Goal: Task Accomplishment & Management: Complete application form

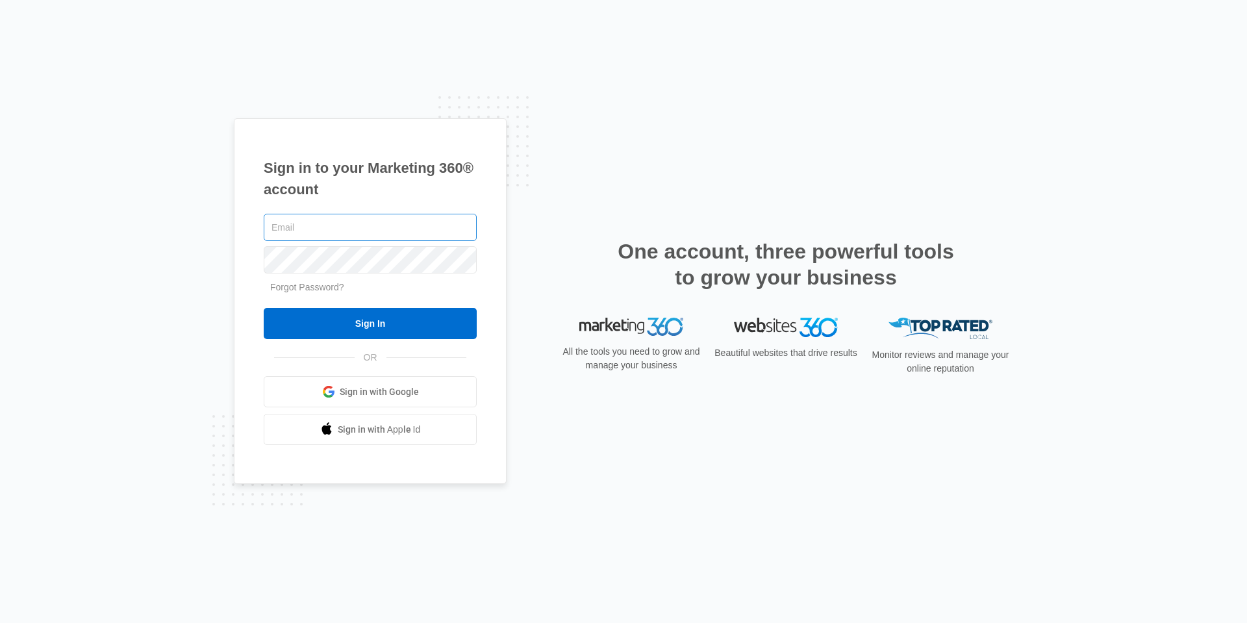
click at [360, 231] on input "text" at bounding box center [370, 227] width 213 height 27
type input "ariston.ricky@gmail.com"
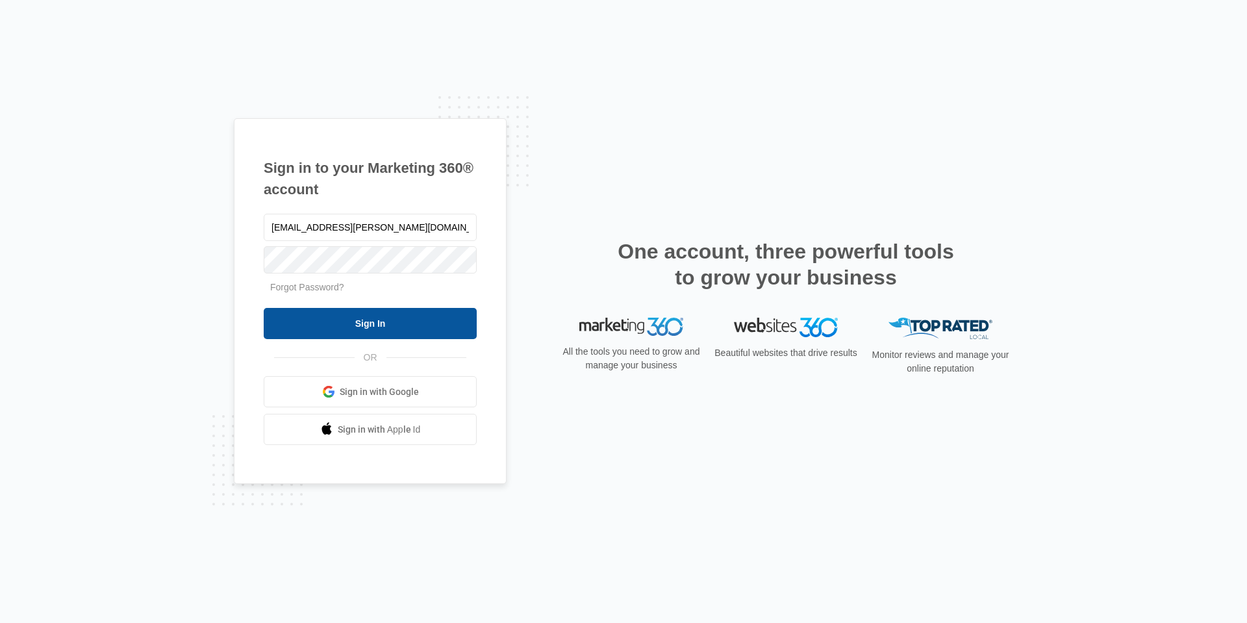
click at [364, 308] on input "Sign In" at bounding box center [370, 323] width 213 height 31
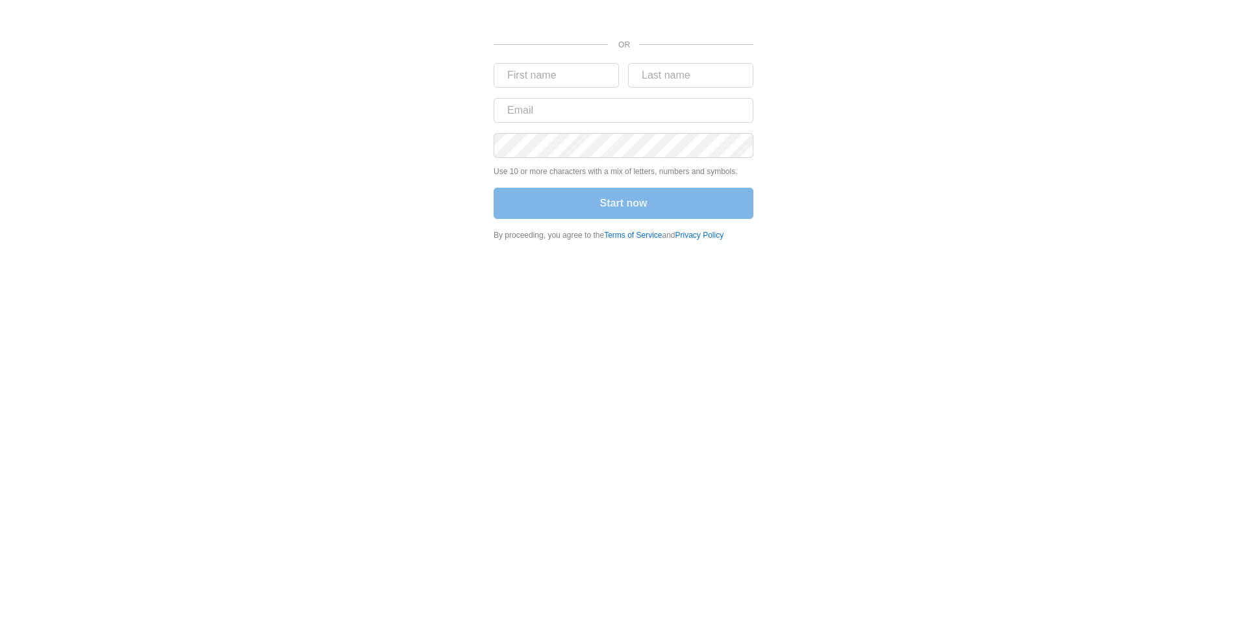
click at [595, 209] on div "Start now" at bounding box center [624, 205] width 260 height 34
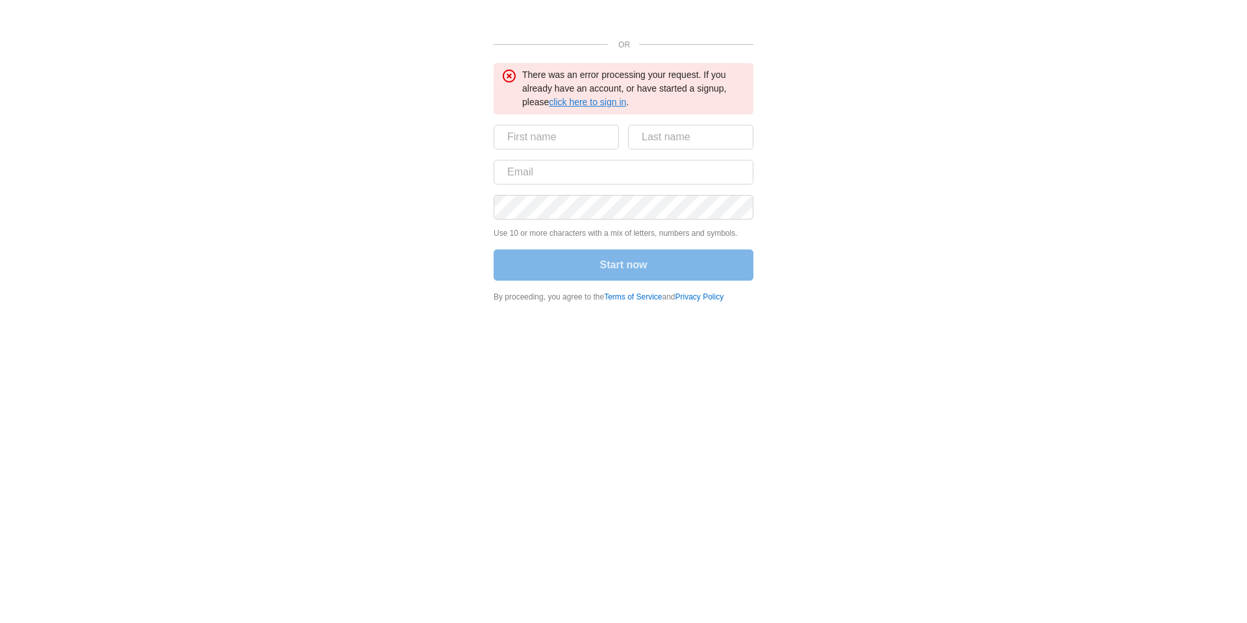
click at [607, 101] on link "click here to sign in" at bounding box center [587, 102] width 77 height 10
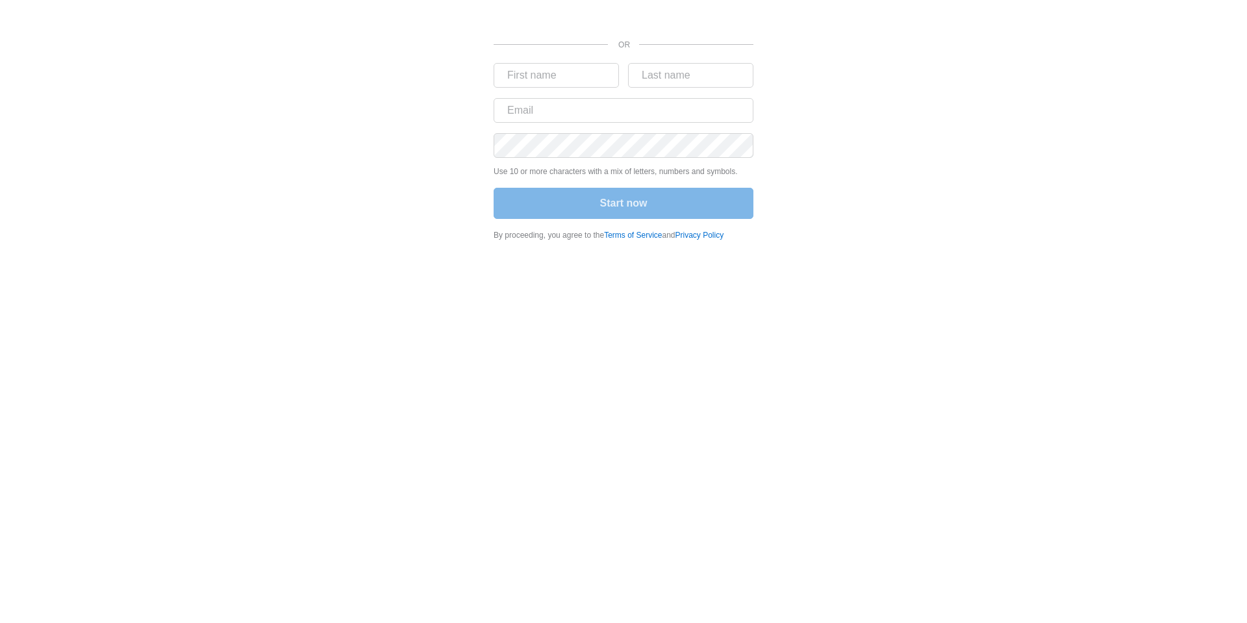
drag, startPoint x: 0, startPoint y: 0, endPoint x: 718, endPoint y: 410, distance: 827.3
click at [718, 410] on body "OR Use 10 or more characters with a mix of letters, numbers and symbols. Start …" at bounding box center [623, 311] width 1247 height 623
